Goal: Find specific page/section: Find specific page/section

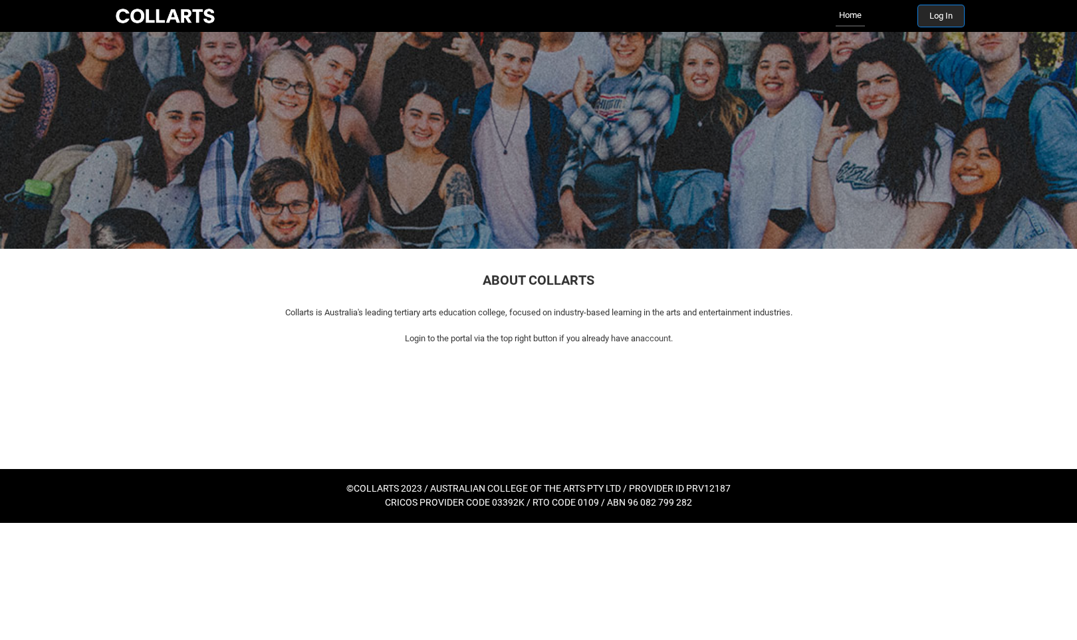
click at [923, 7] on button "Log In" at bounding box center [941, 15] width 46 height 21
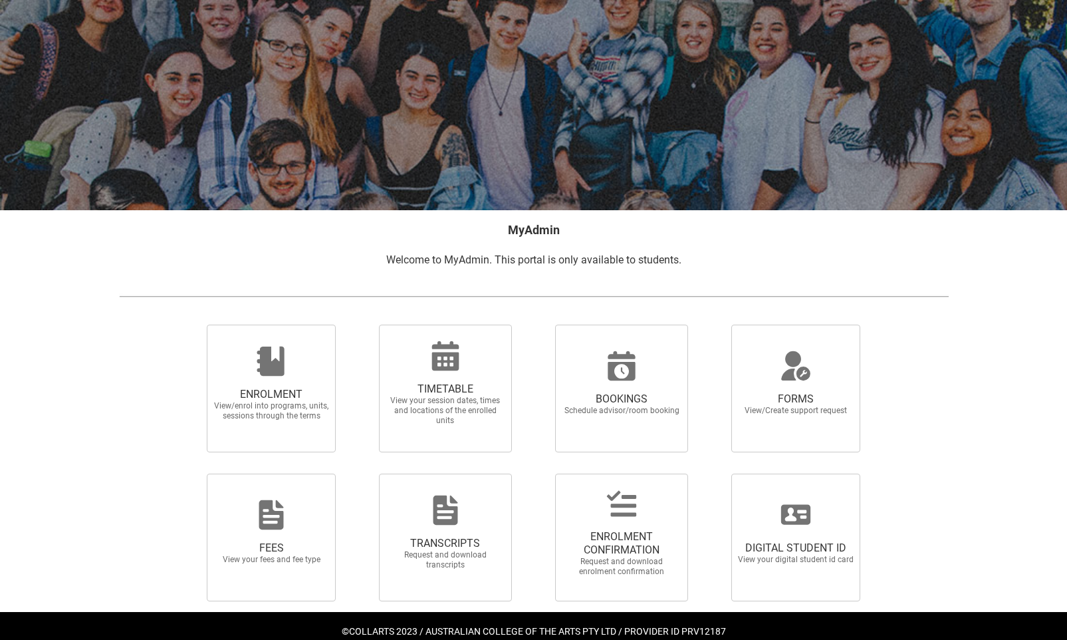
scroll to position [63, 0]
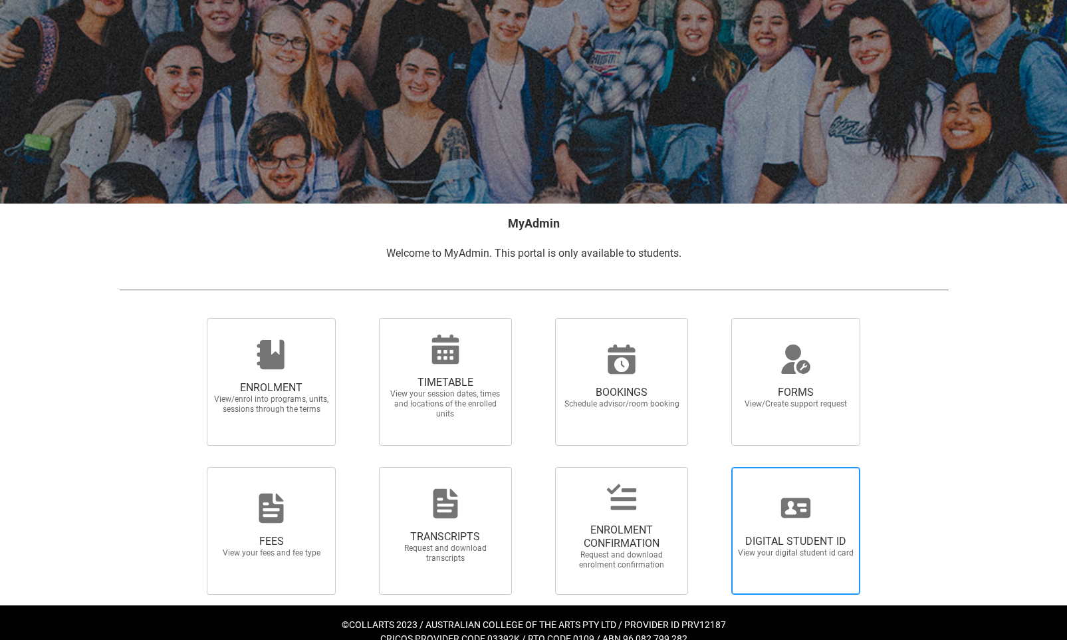
click at [779, 530] on span "DIGITAL STUDENT ID View your digital student id card" at bounding box center [796, 546] width 128 height 45
click at [715, 467] on input "DIGITAL STUDENT ID View your digital student id card" at bounding box center [715, 466] width 1 height 1
radio input "true"
